Goal: Task Accomplishment & Management: Use online tool/utility

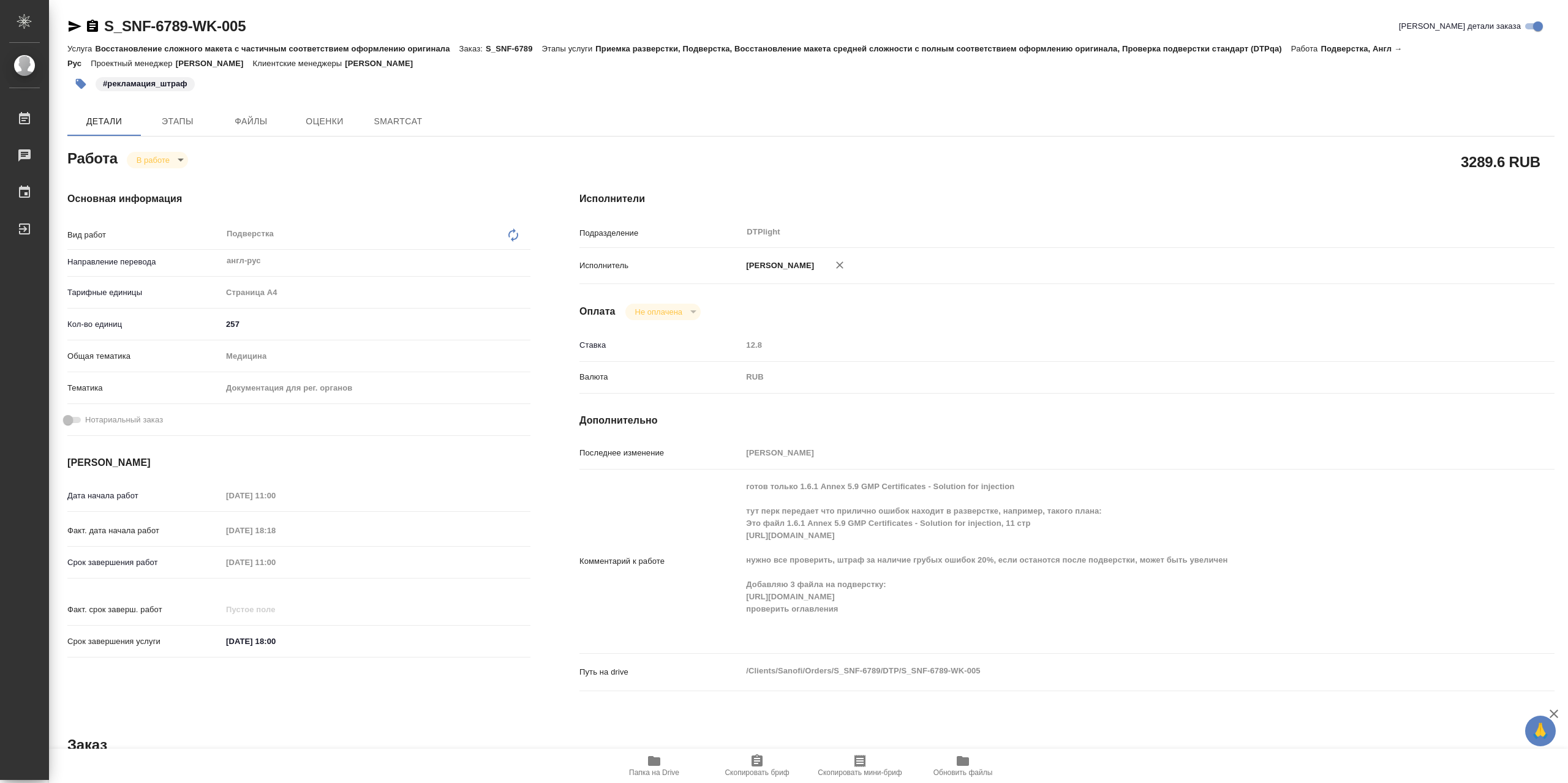
type textarea "x"
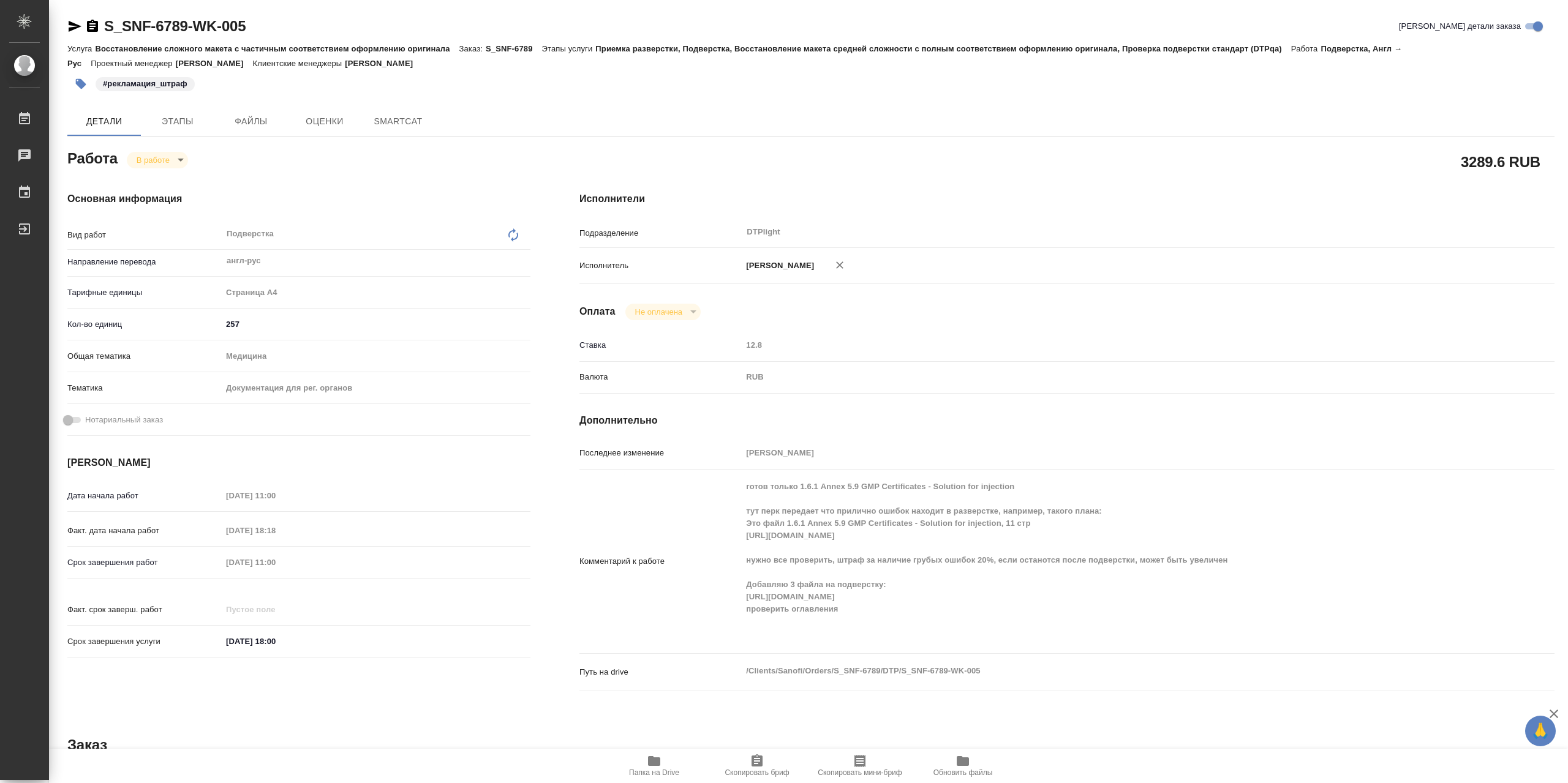
type textarea "x"
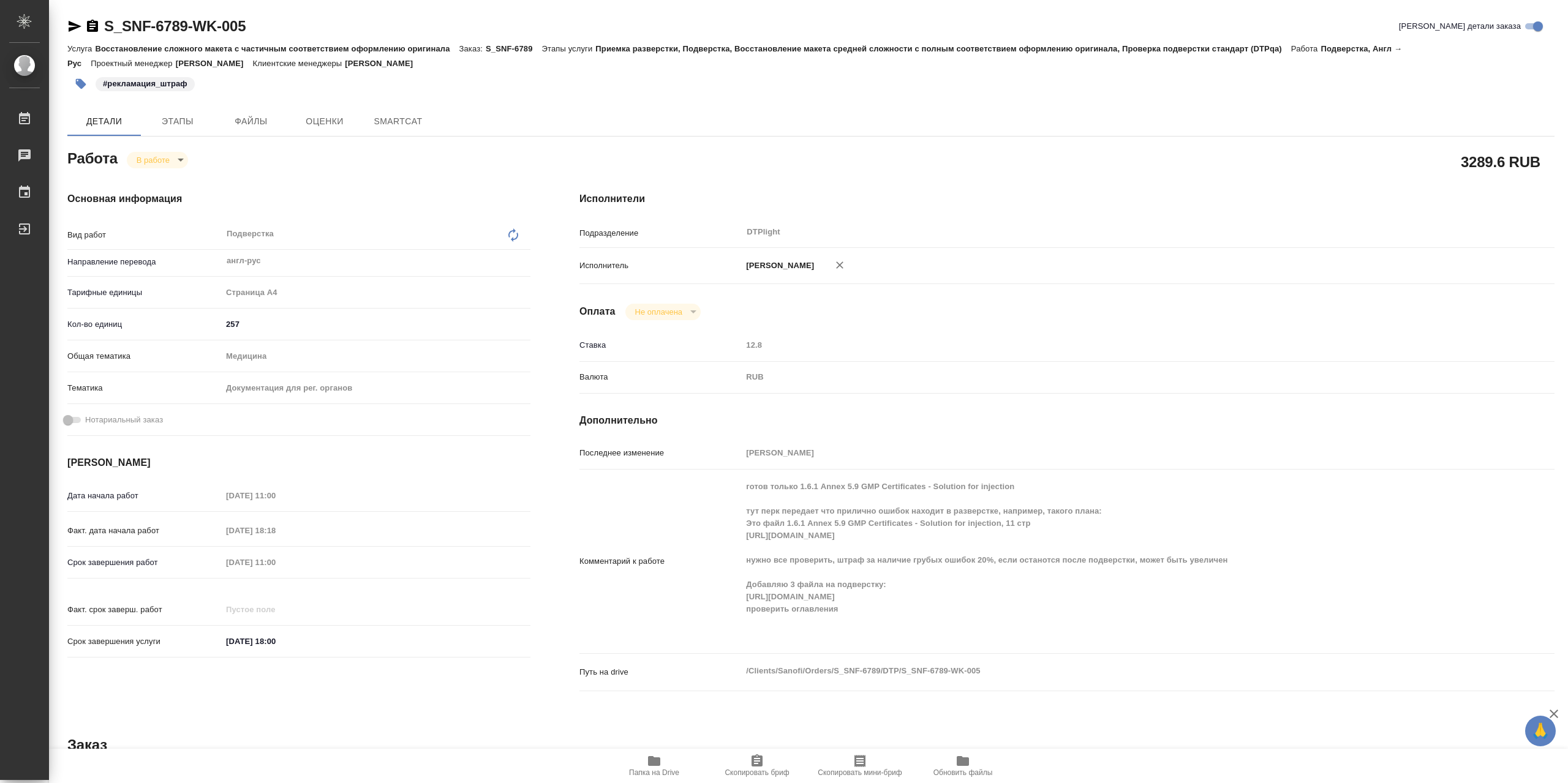
type textarea "x"
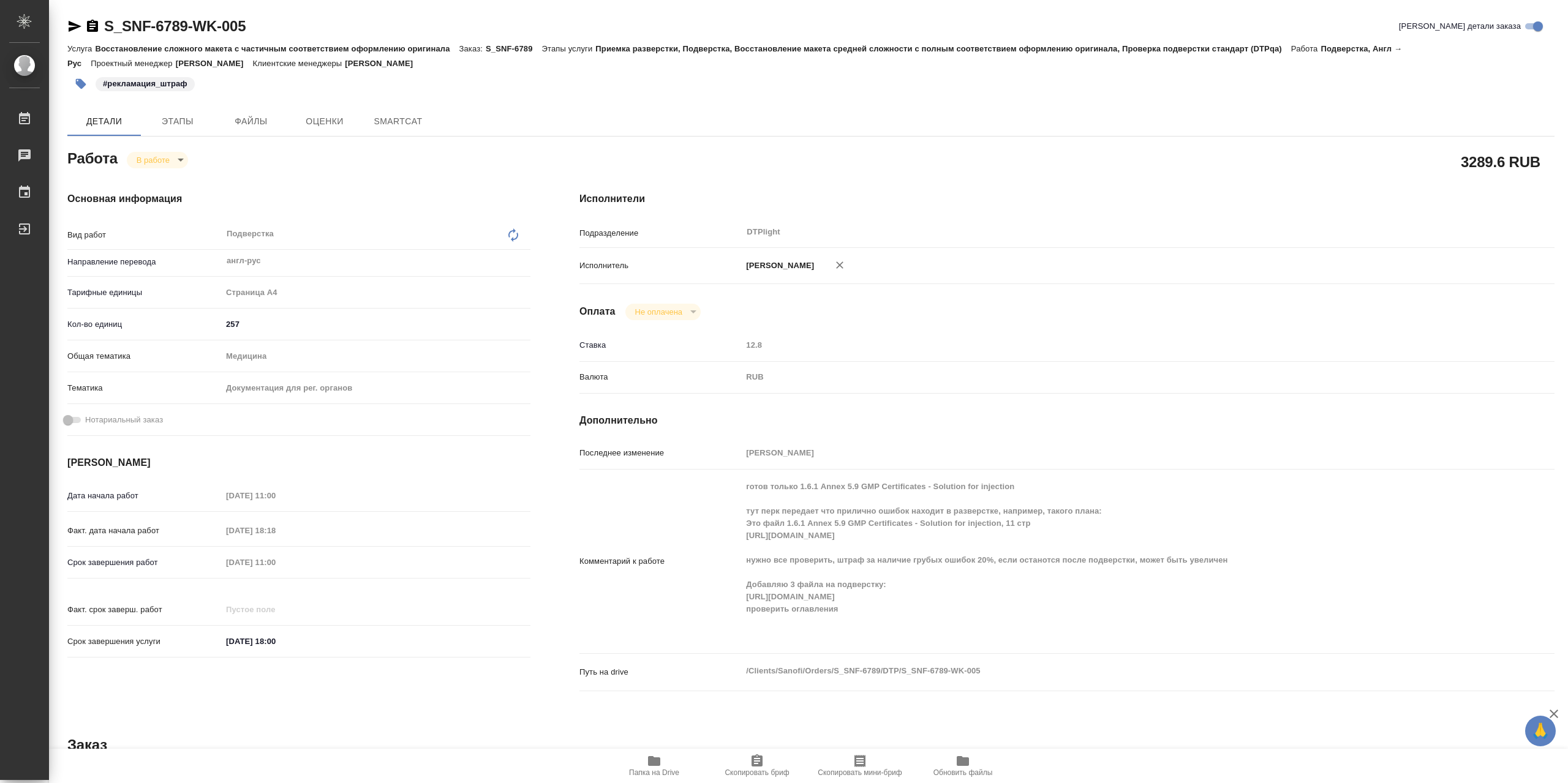
type textarea "x"
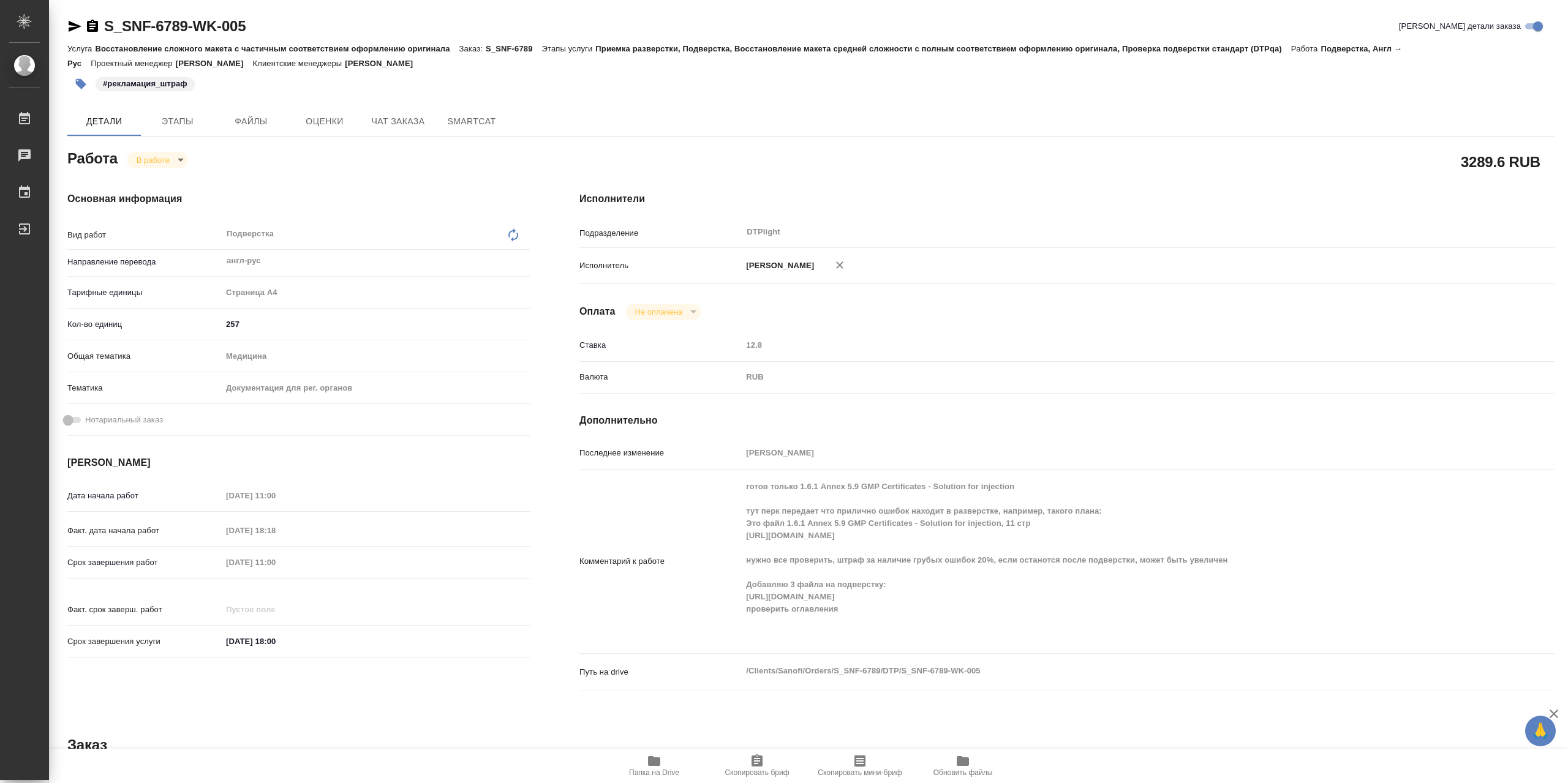
type textarea "x"
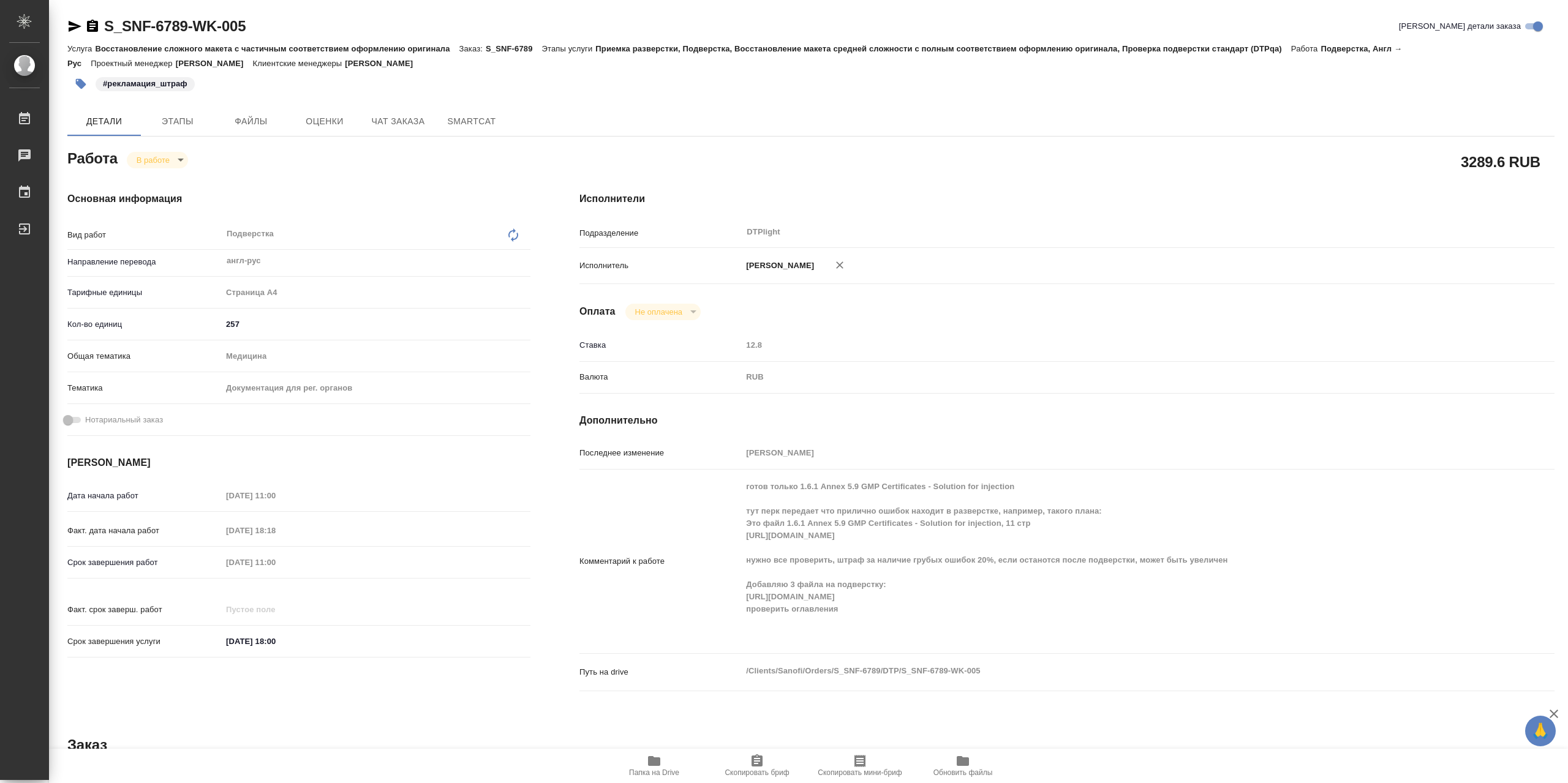
type textarea "x"
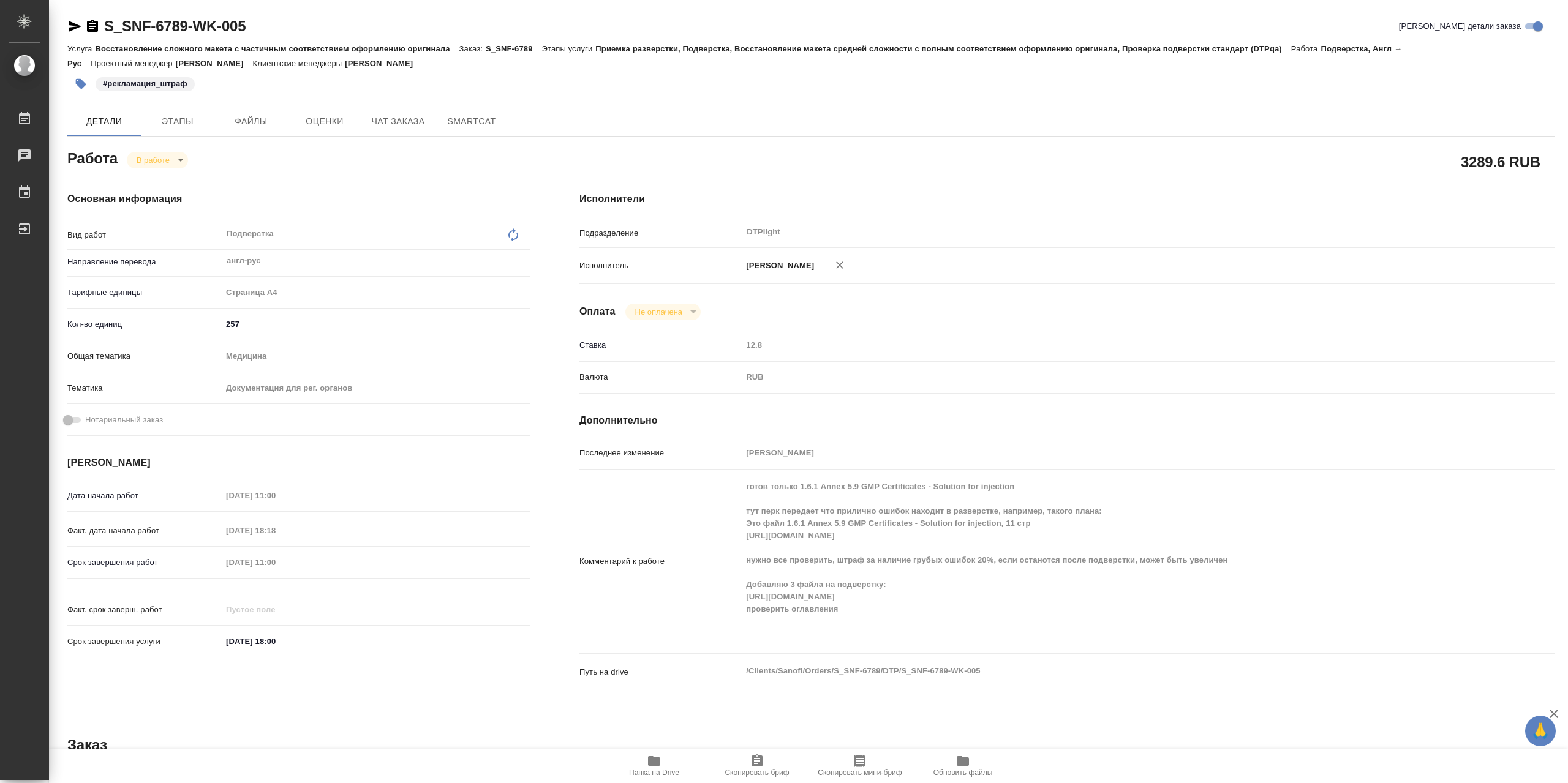
click at [707, 618] on div "Комментарий к работе готов только 1.6.1 Annex 5.9 GMP Certificates - Solution f…" at bounding box center [1067, 561] width 975 height 174
click at [650, 762] on icon "button" at bounding box center [653, 761] width 12 height 10
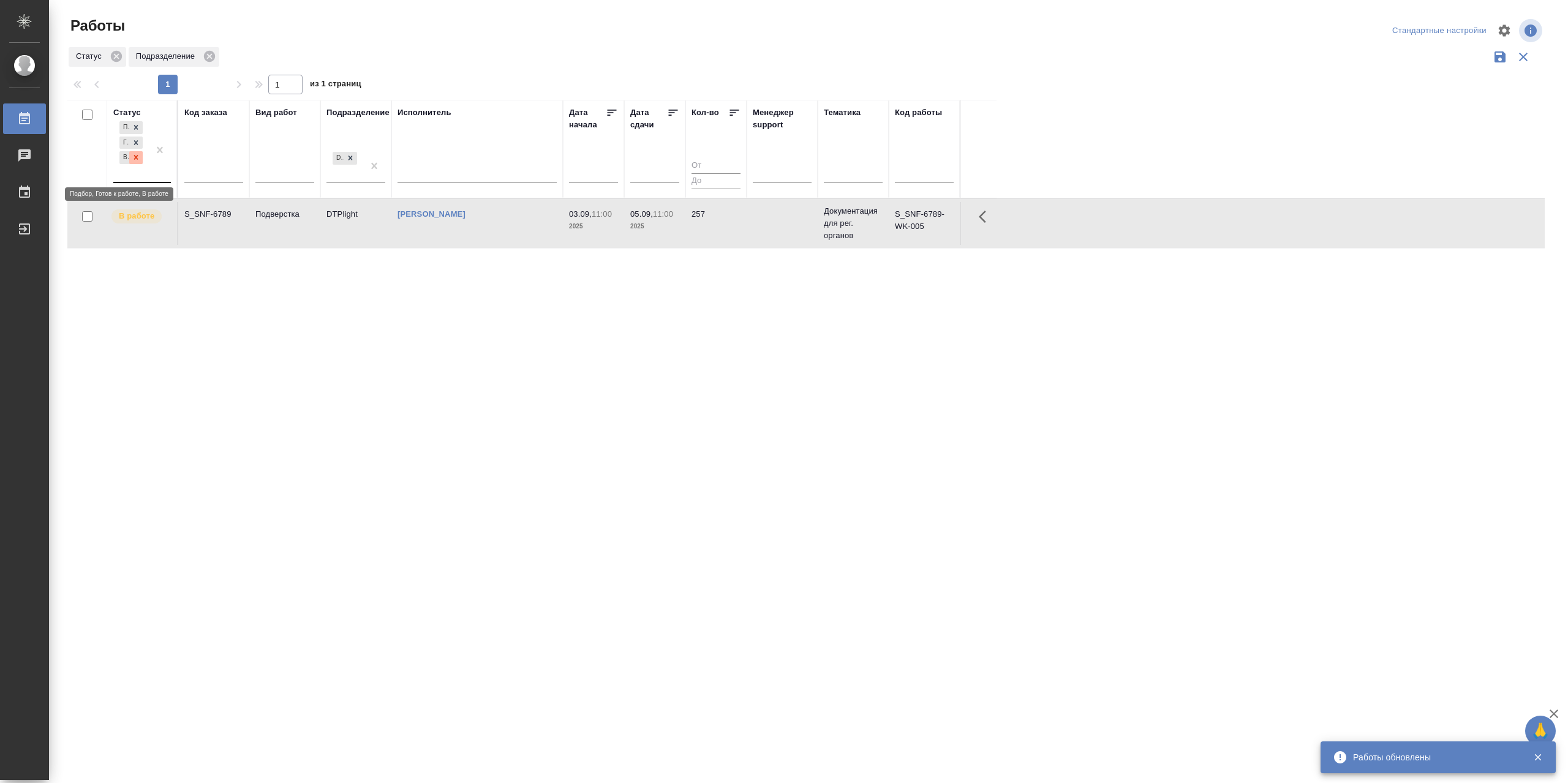
click at [138, 161] on icon at bounding box center [135, 157] width 9 height 9
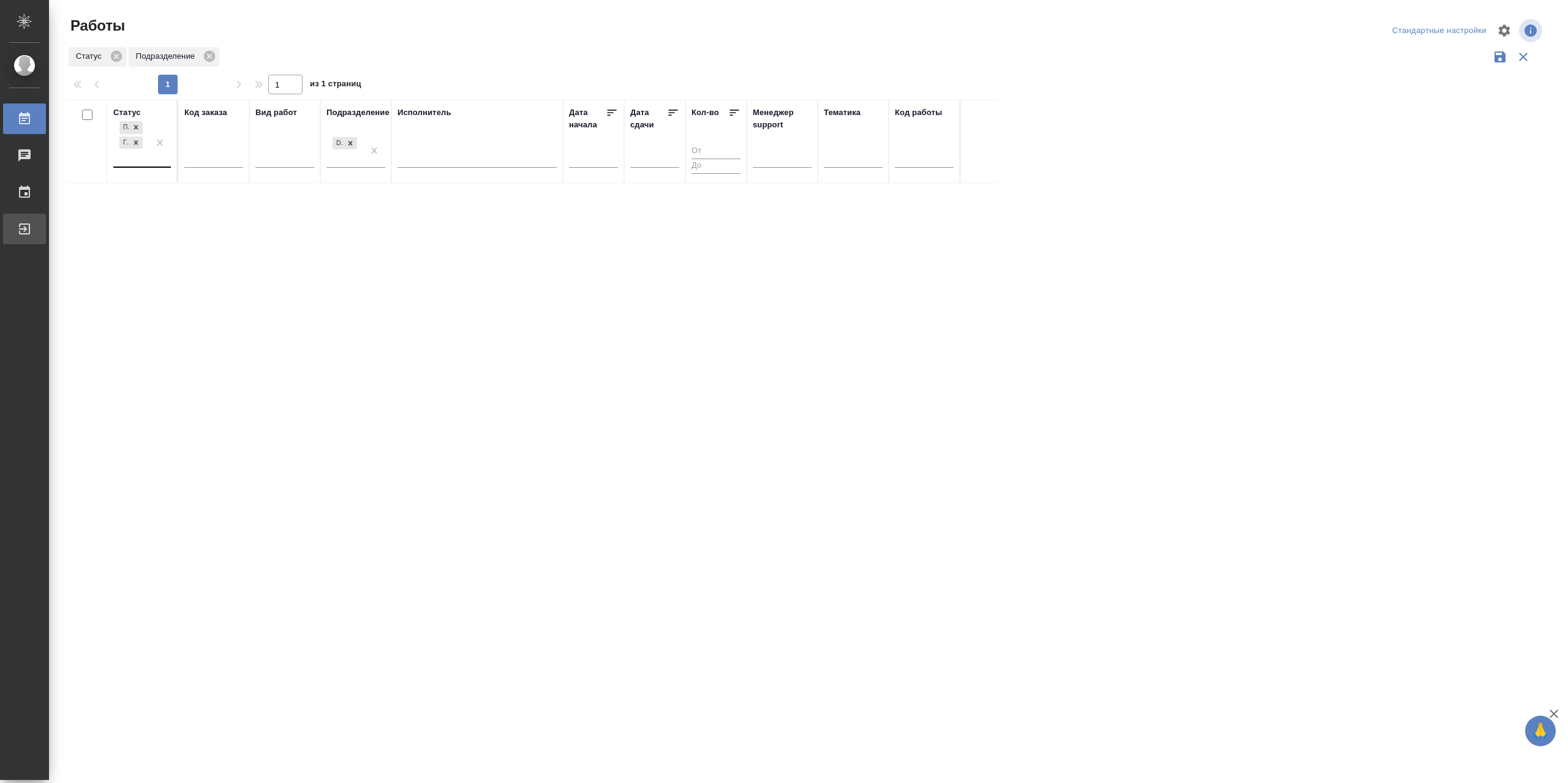
click at [24, 224] on div "Выйти" at bounding box center [9, 229] width 31 height 19
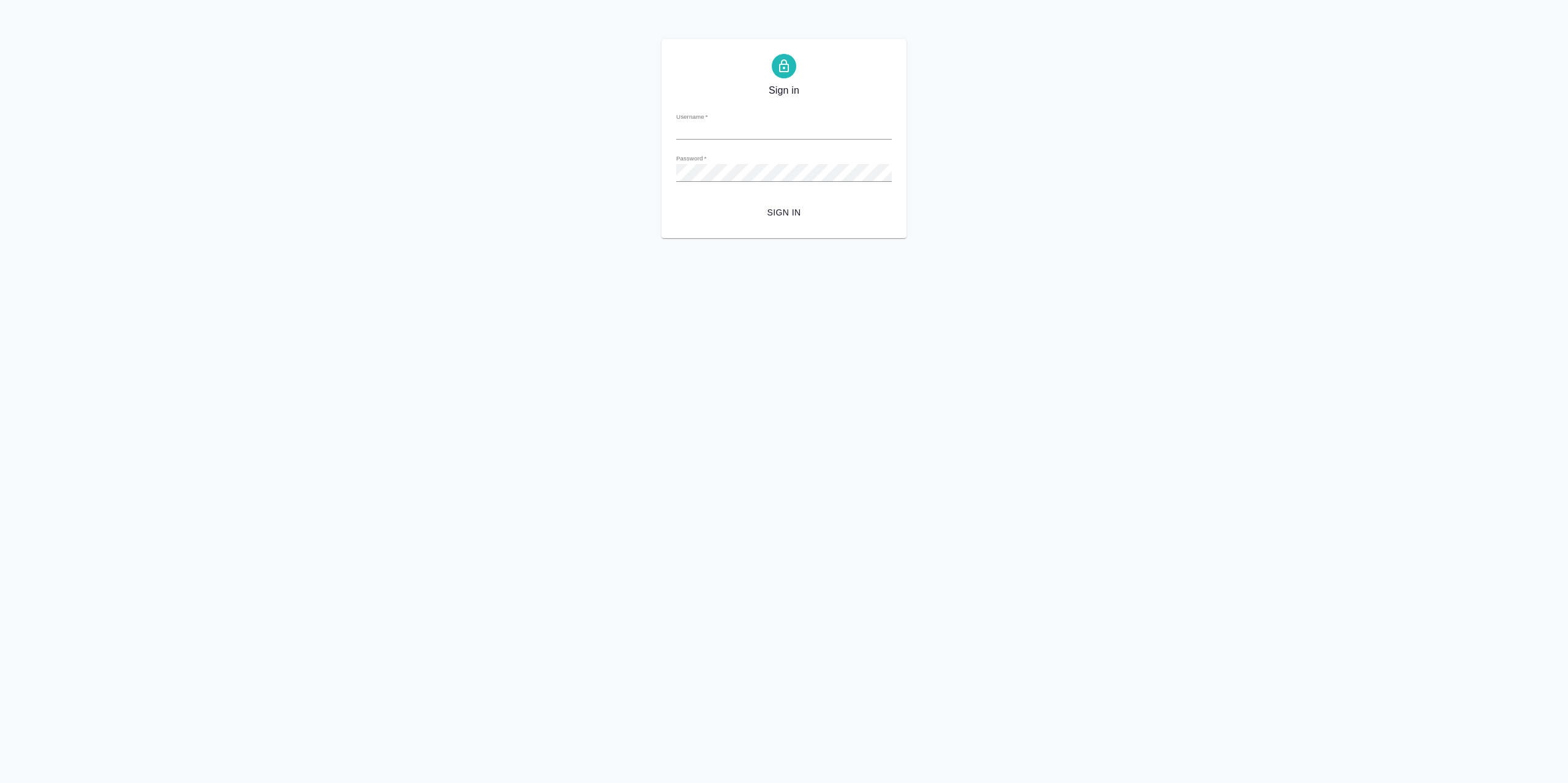
type input "[EMAIL_ADDRESS][DOMAIN_NAME]"
click at [800, 208] on span "Sign in" at bounding box center [784, 212] width 196 height 15
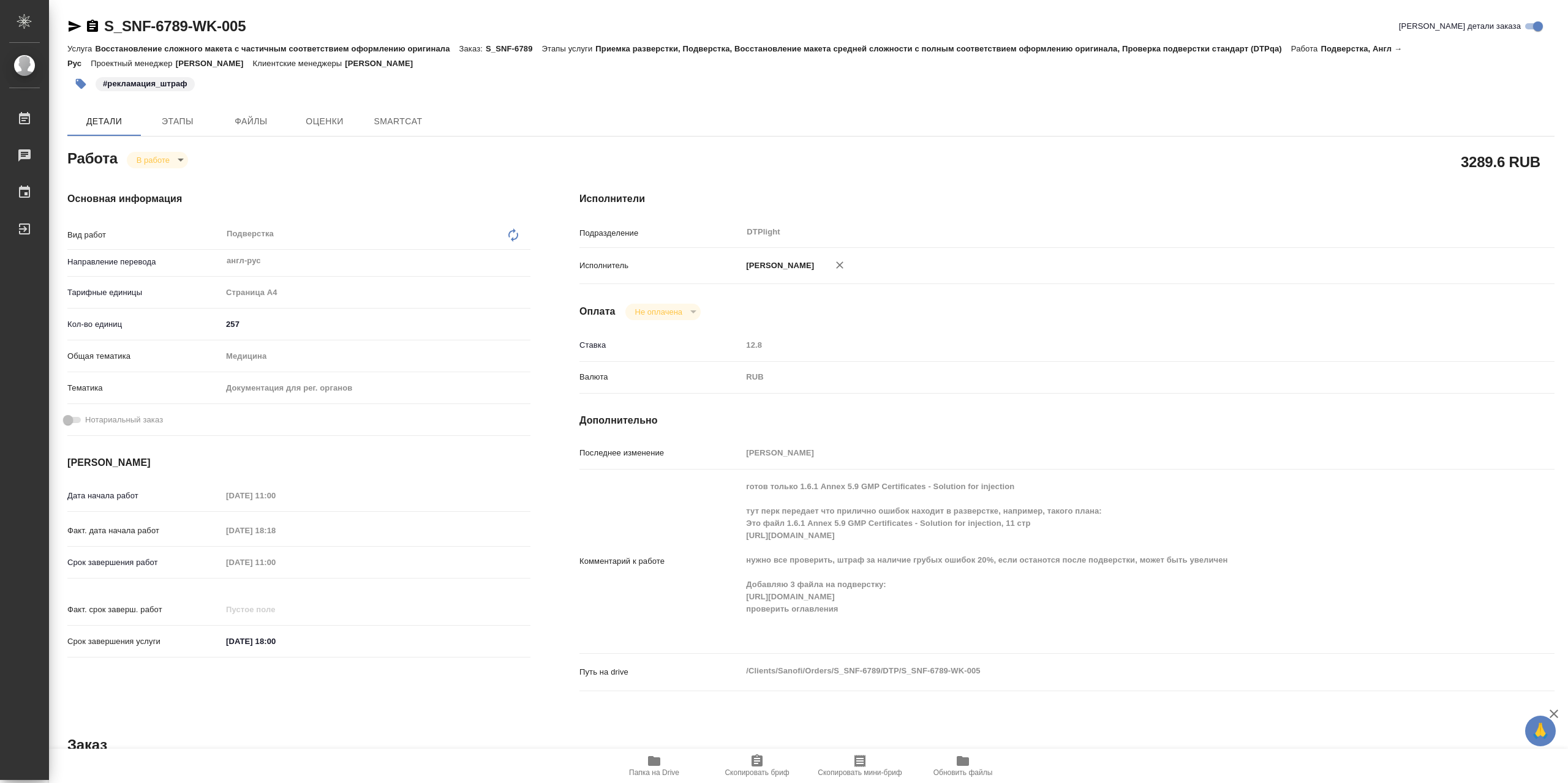
type textarea "x"
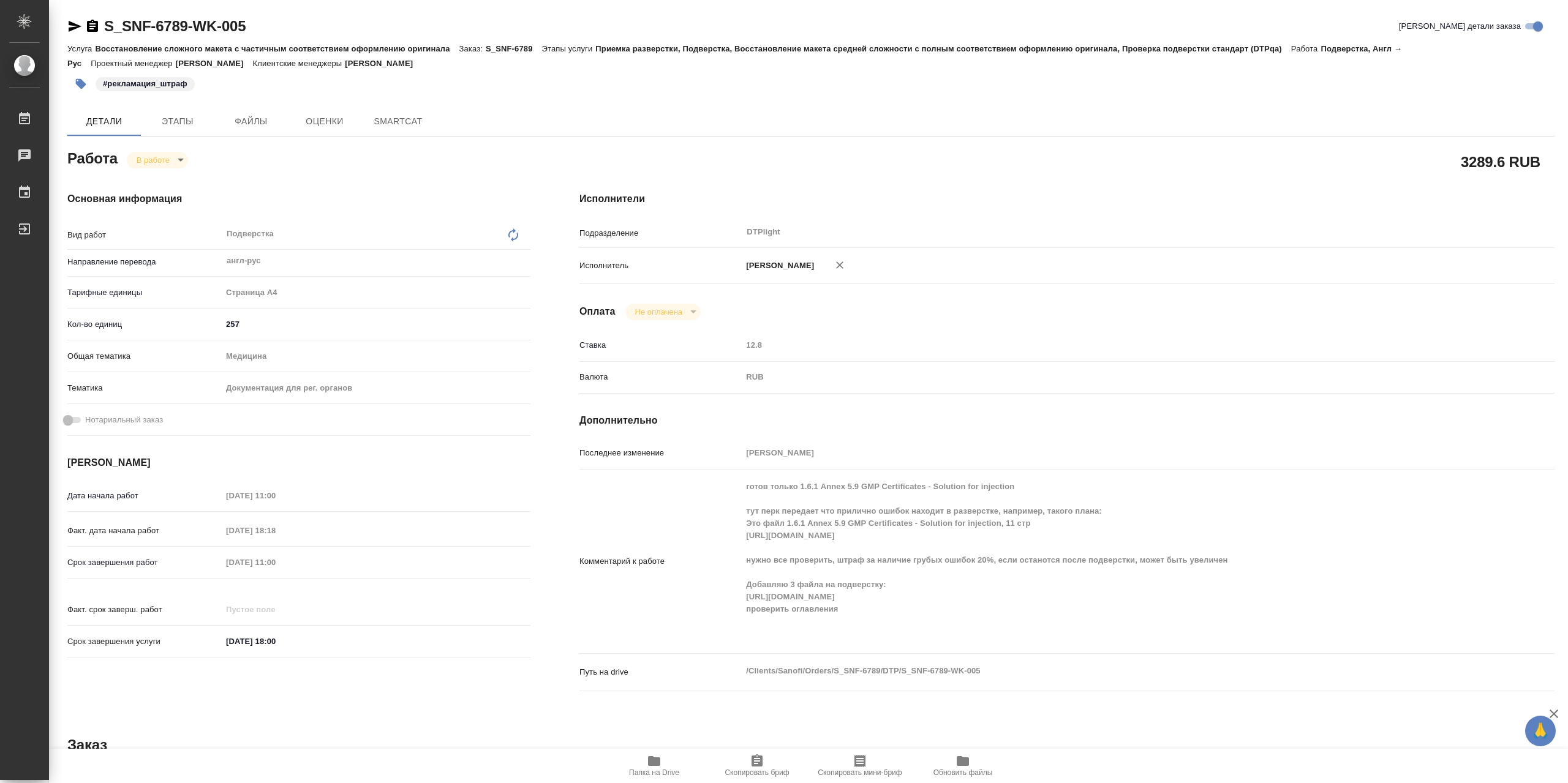
type textarea "x"
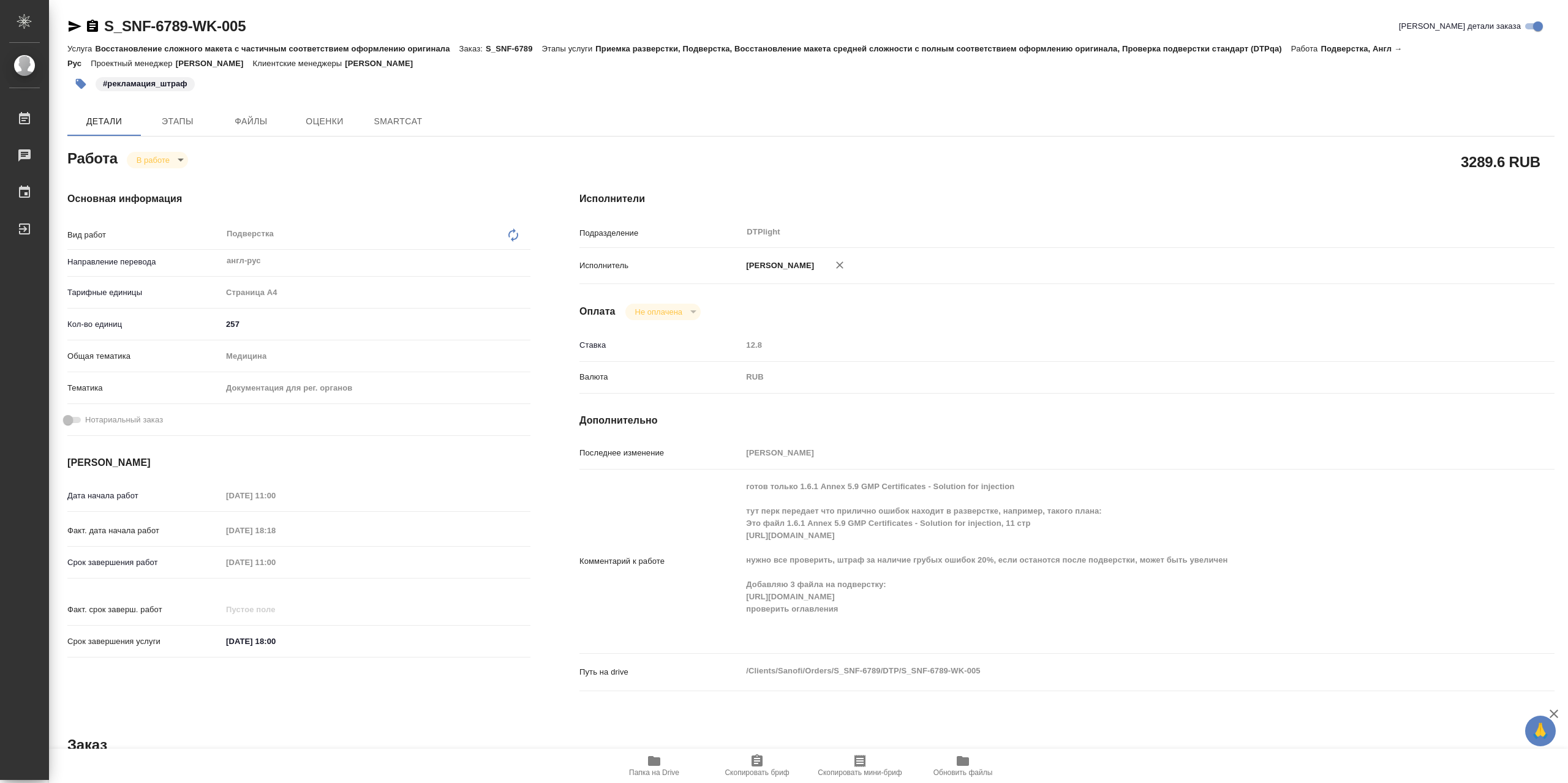
type textarea "x"
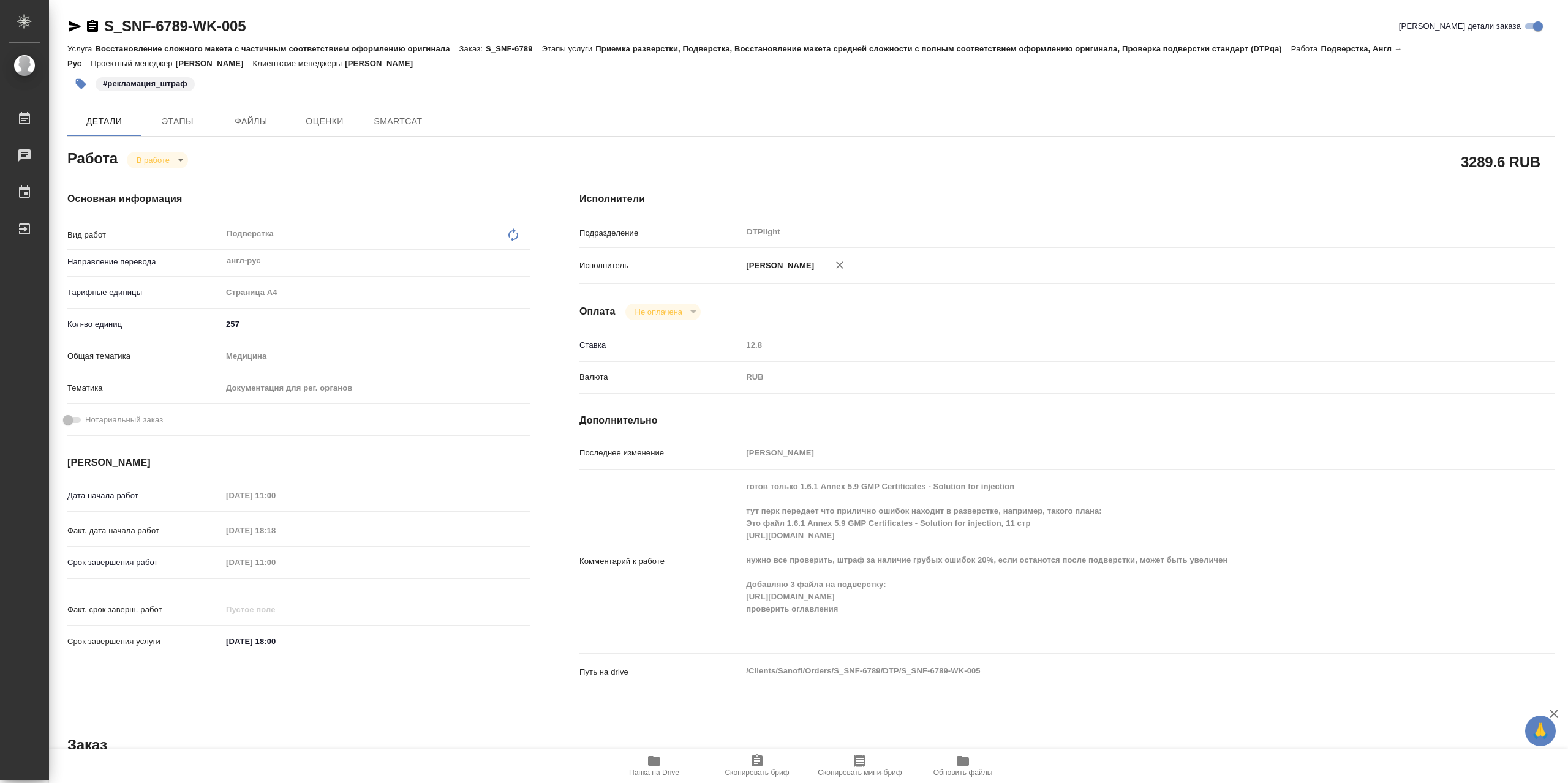
type textarea "x"
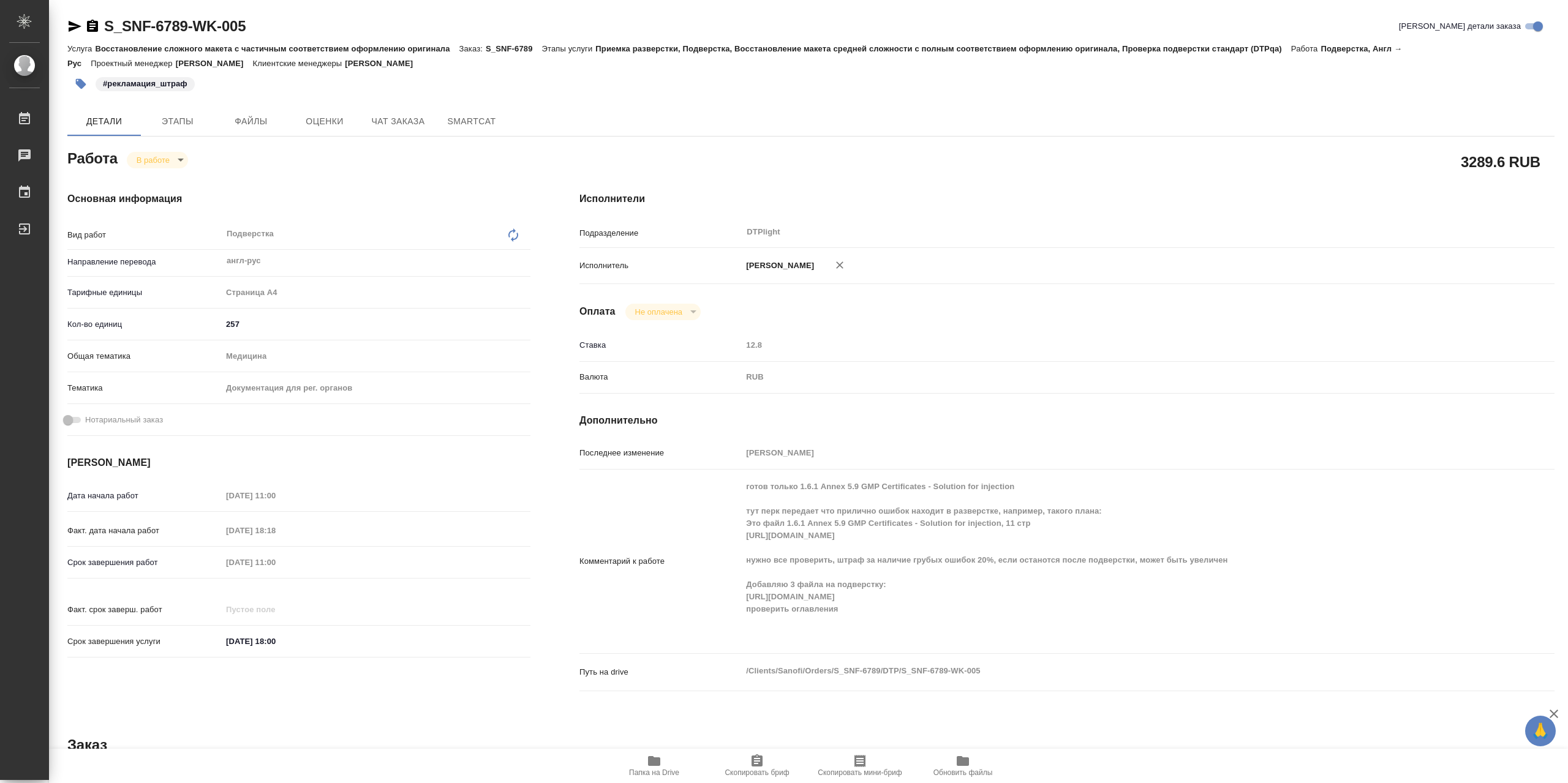
type textarea "x"
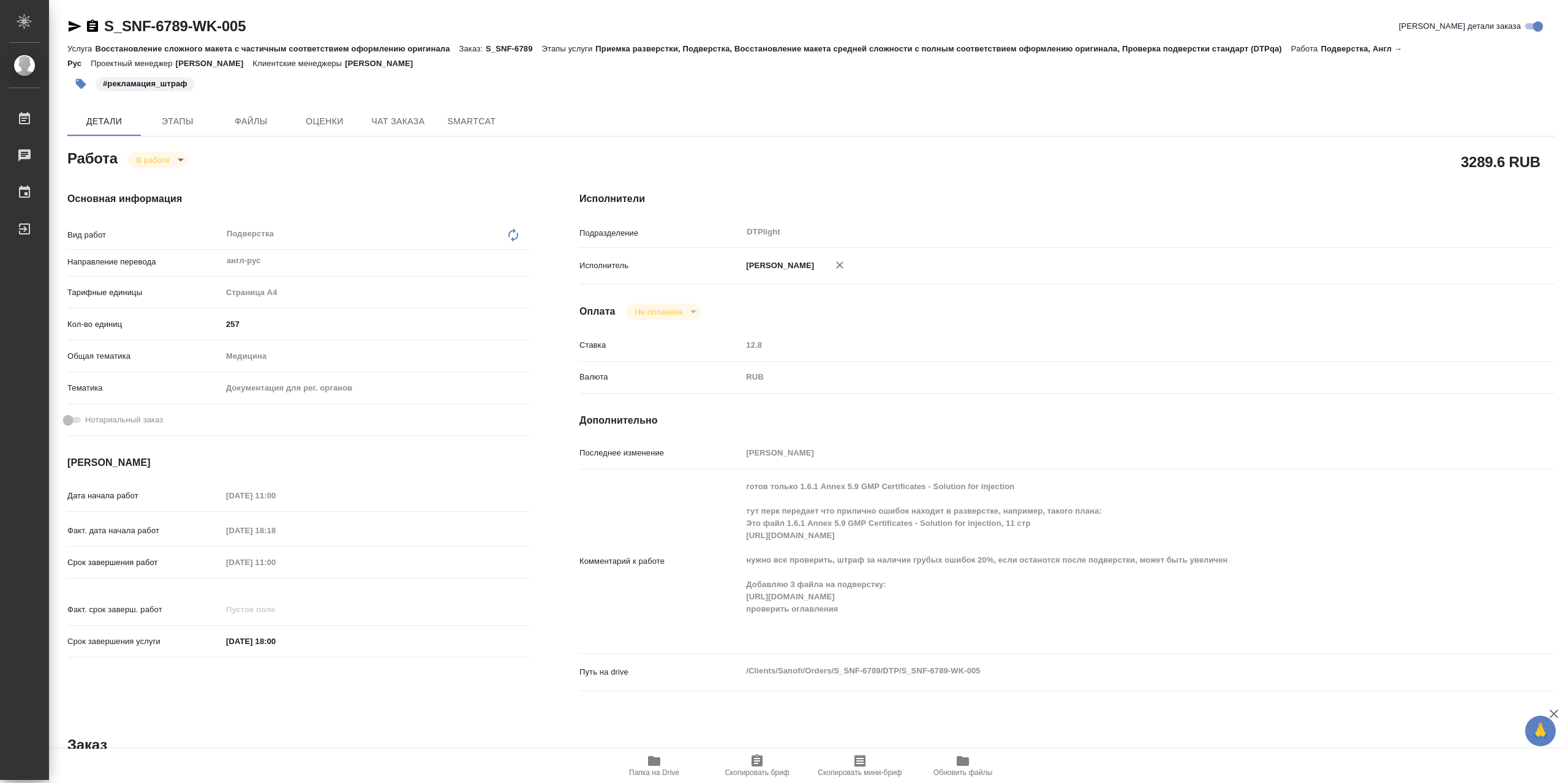
type textarea "x"
